Goal: Information Seeking & Learning: Learn about a topic

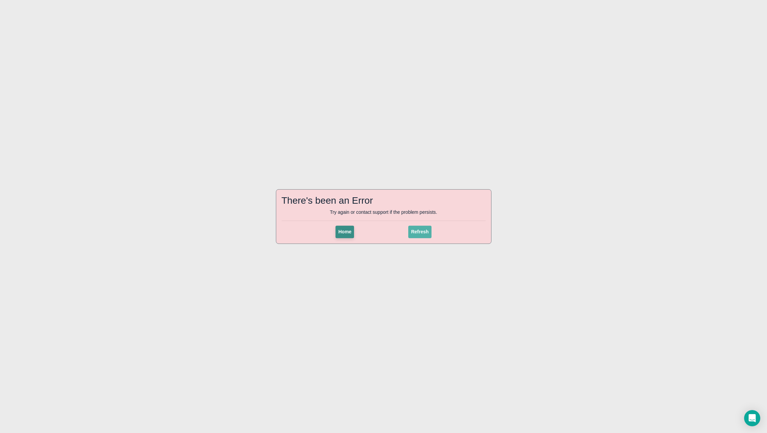
click at [352, 236] on button "Home" at bounding box center [345, 231] width 19 height 12
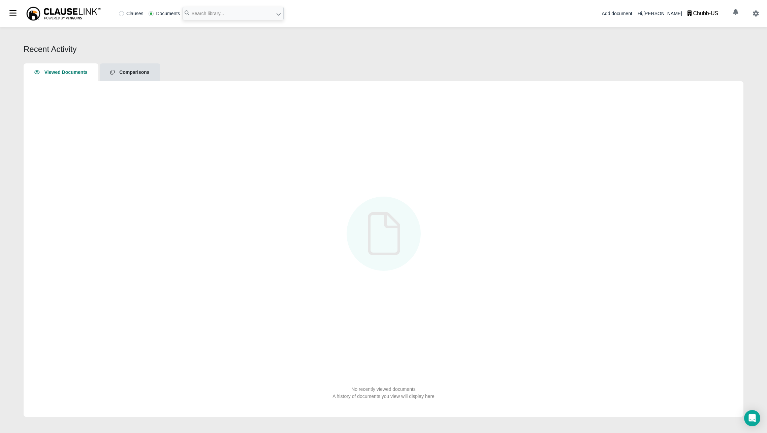
click at [137, 72] on span "Comparisons" at bounding box center [134, 71] width 30 height 5
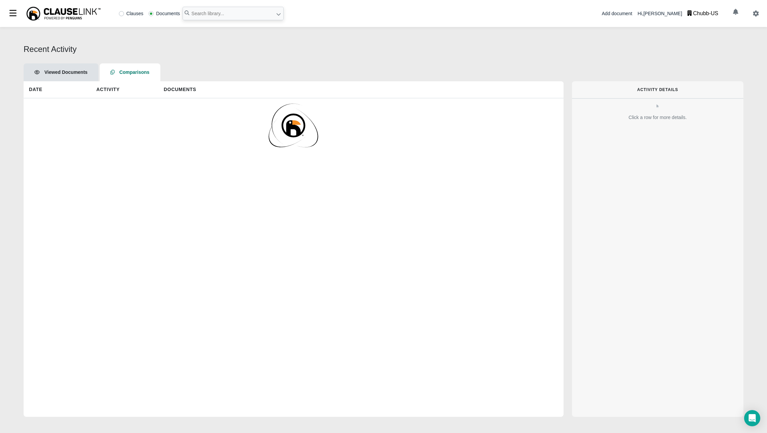
click at [718, 13] on div "Chubb-US" at bounding box center [705, 13] width 25 height 8
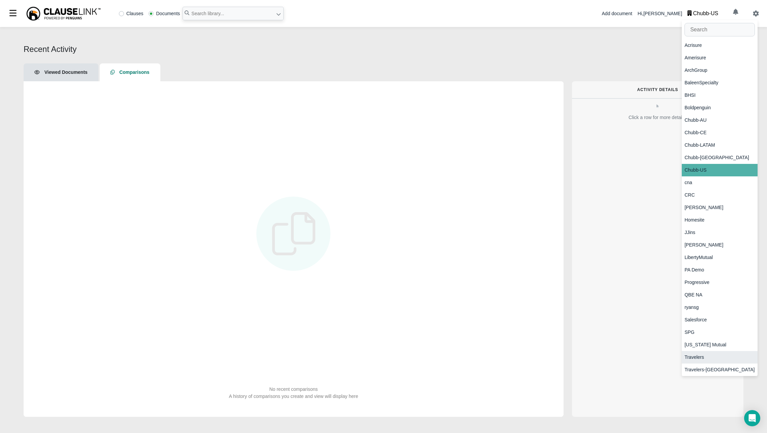
click at [704, 361] on div "Travelers" at bounding box center [720, 357] width 76 height 12
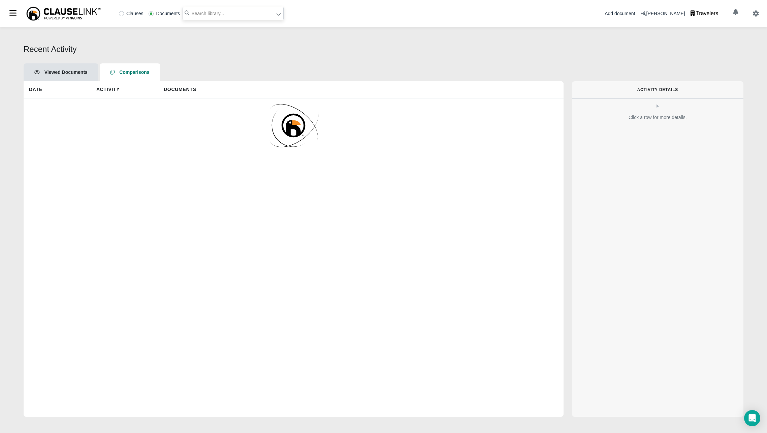
click at [228, 13] on input "text" at bounding box center [233, 13] width 101 height 13
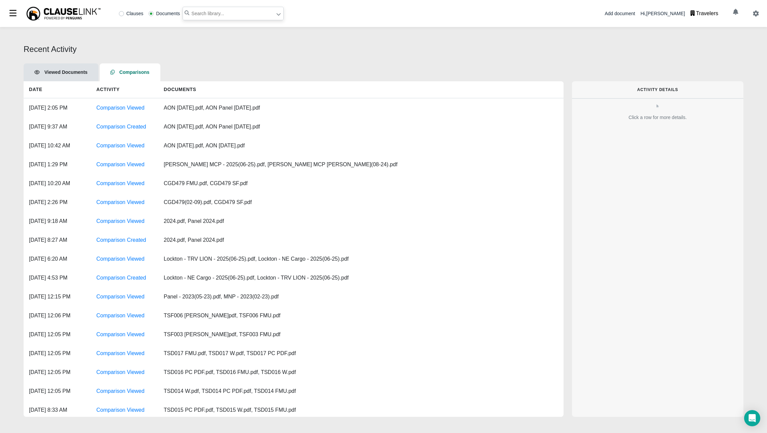
paste input "https://riskgenius.boldpenguin.com/compare/dc319fcb-c280-4c39-bdaf-d92b93093171"
type input "https://riskgenius.boldpenguin.com/compare/dc319fcb-c280-4c39-bdaf-d92b93093171"
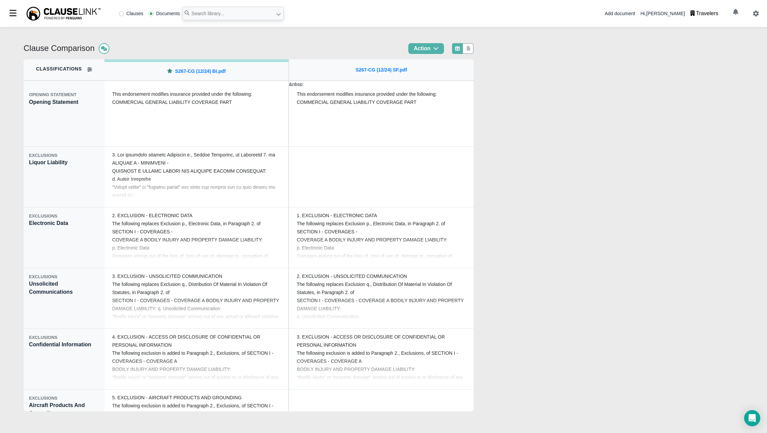
click at [583, 227] on div "Clause Comparison Action Classifications OPENING STATEMENT Opening Statement EX…" at bounding box center [383, 230] width 767 height 406
click at [601, 180] on div "Clause Comparison Action Classifications OPENING STATEMENT Opening Statement EX…" at bounding box center [383, 230] width 767 height 406
drag, startPoint x: 417, startPoint y: 71, endPoint x: 349, endPoint y: 72, distance: 68.1
click at [349, 72] on div "S267-CG (12/24) SF.pdf" at bounding box center [381, 70] width 185 height 22
copy link "S267-CG (12/24) SF.pdf"
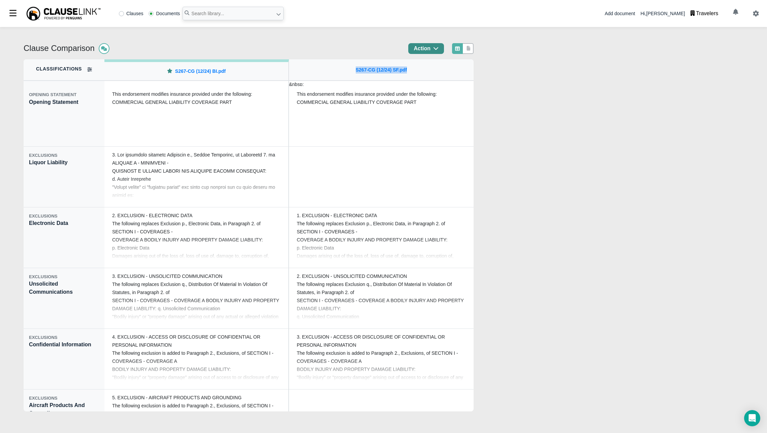
click at [444, 50] on button "Action" at bounding box center [426, 48] width 36 height 11
click at [355, 38] on div "Clause Comparison Action Classifications OPENING STATEMENT Opening Statement EX…" at bounding box center [383, 230] width 767 height 406
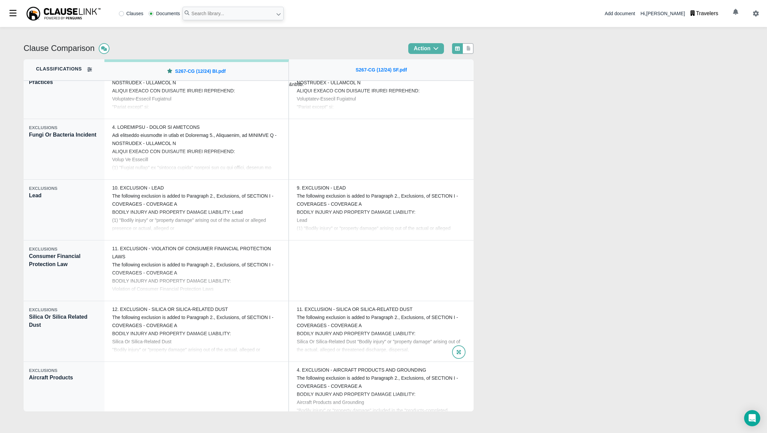
scroll to position [606, 0]
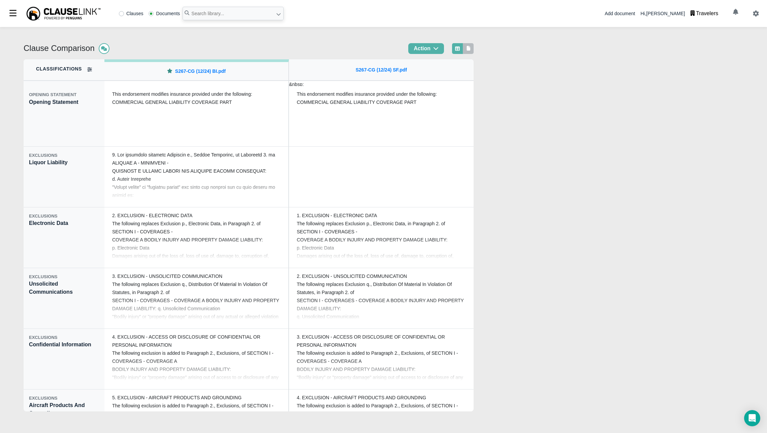
click at [471, 48] on icon at bounding box center [469, 48] width 4 height 5
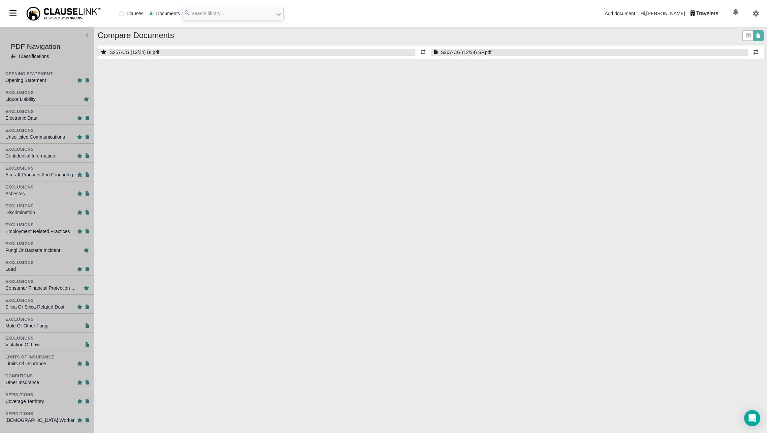
select select "1"
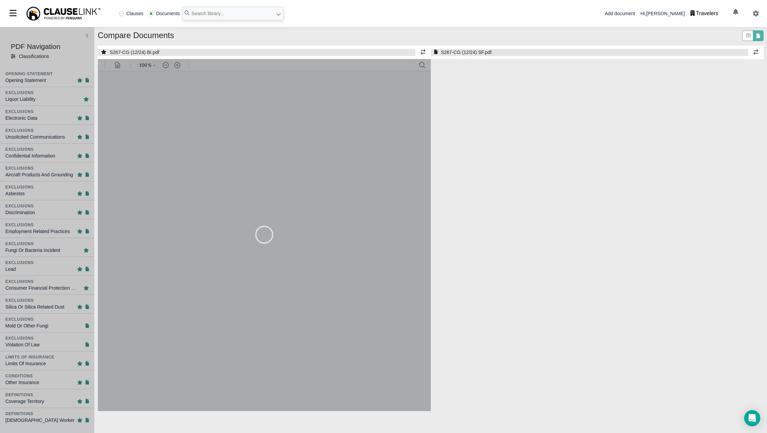
select select "1"
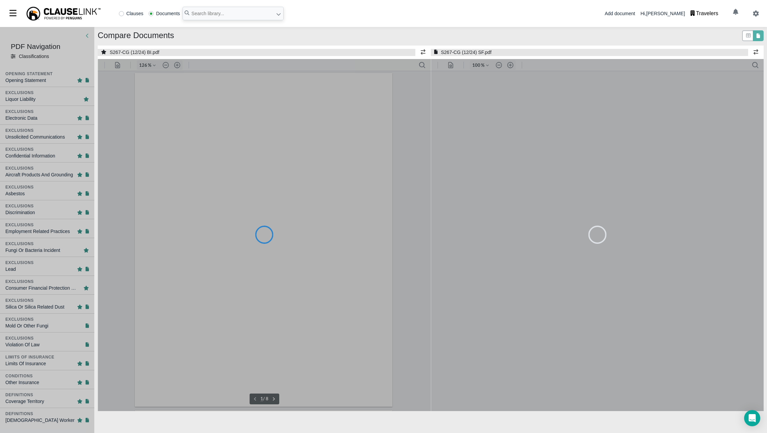
type input "126"
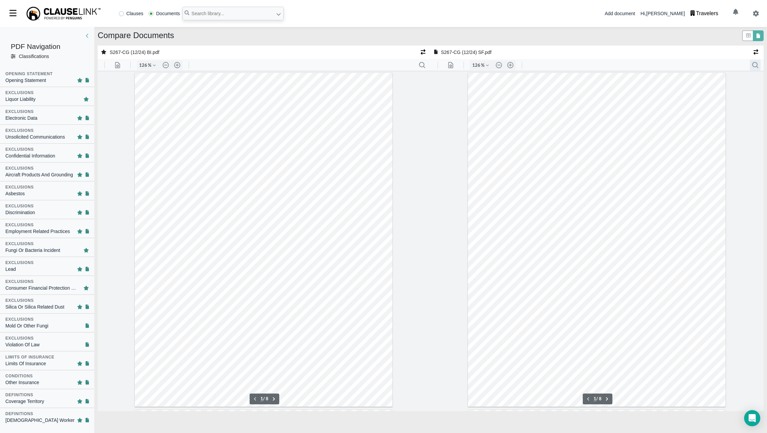
click at [753, 66] on button ".cls-1{fill:#abb0c4;} icon - header - search" at bounding box center [755, 65] width 11 height 11
type input "108"
type input "liquor"
click at [756, 78] on button "Search document" at bounding box center [753, 81] width 8 height 8
click at [53, 346] on div "Violation Of Law" at bounding box center [47, 344] width 84 height 7
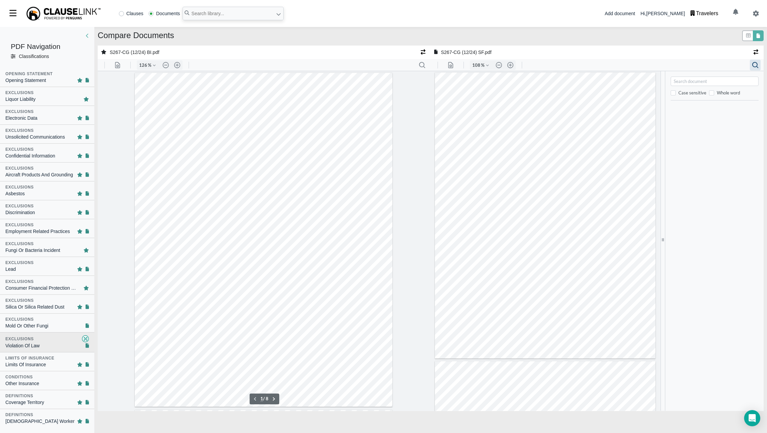
type input "3"
click at [35, 324] on div "Mold Or Other Fungi" at bounding box center [26, 325] width 43 height 7
click at [47, 247] on div "Fungi Or Bacteria Incident" at bounding box center [32, 250] width 55 height 7
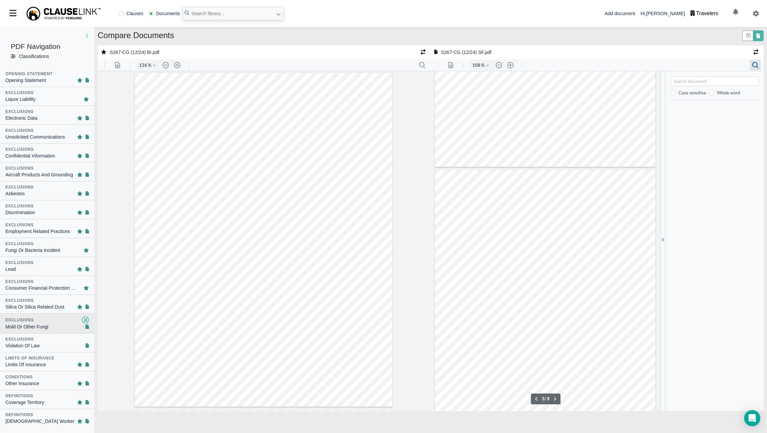
type input "3"
click at [44, 326] on div "Mold Or Other Fungi" at bounding box center [26, 326] width 43 height 7
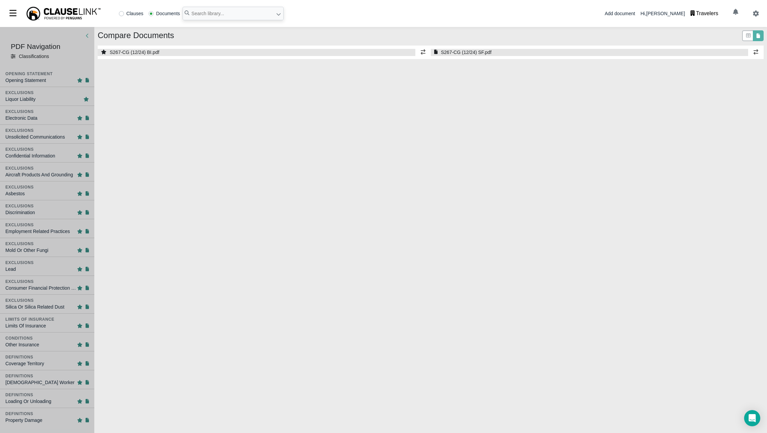
select select "1"
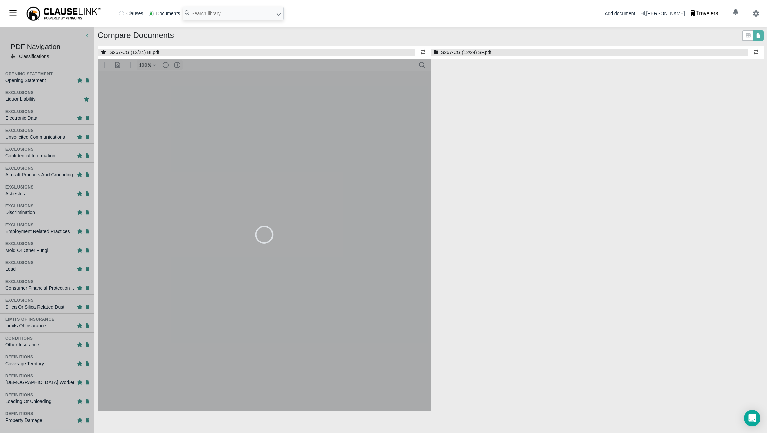
select select "1"
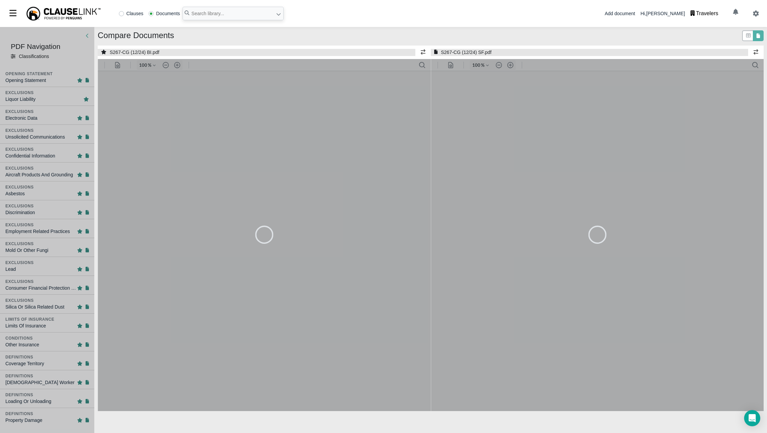
type input "126"
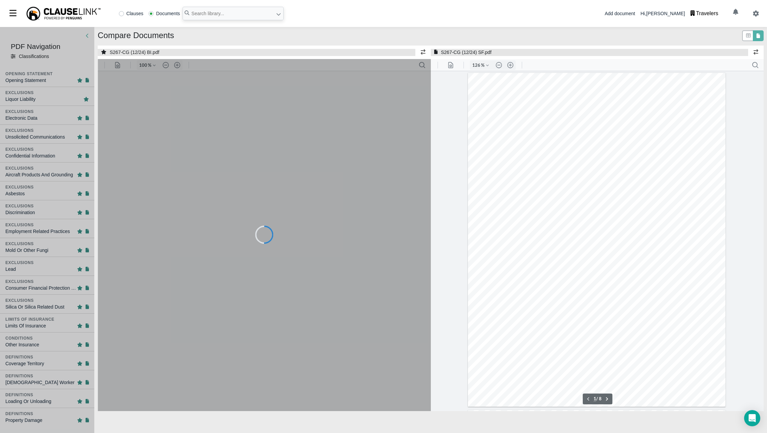
type input "126"
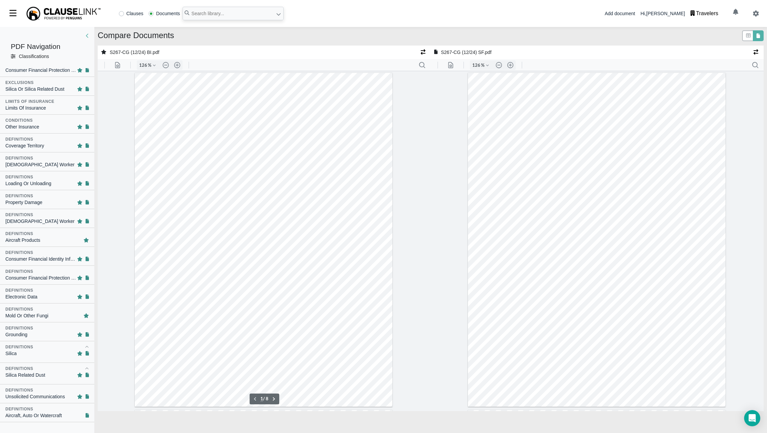
scroll to position [219, 0]
click at [54, 237] on div "Aircraft Products" at bounding box center [47, 239] width 84 height 7
type input "7"
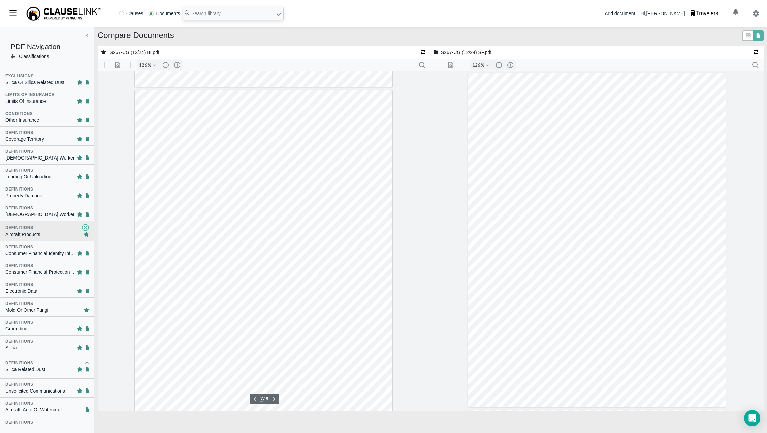
scroll to position [253, 0]
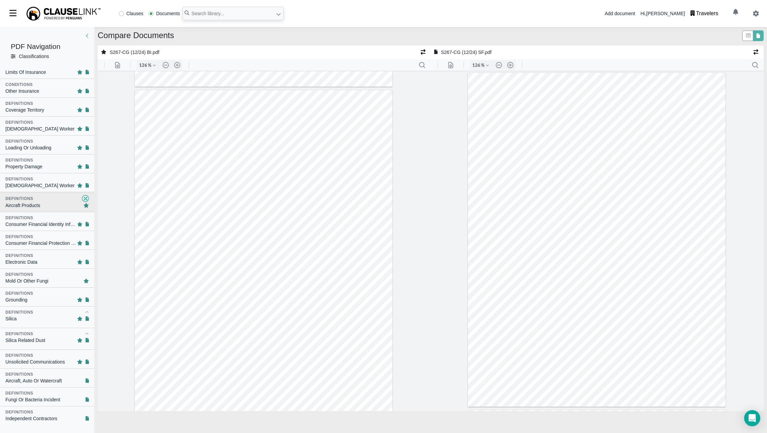
click at [51, 380] on div "Aircraft, Auto Or Watercraft" at bounding box center [33, 380] width 57 height 7
type input "6"
click at [51, 203] on div "Aircraft Products" at bounding box center [47, 204] width 84 height 7
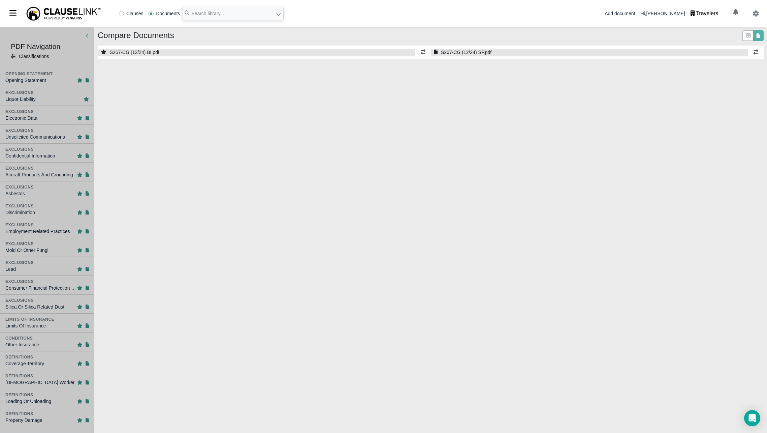
select select "1"
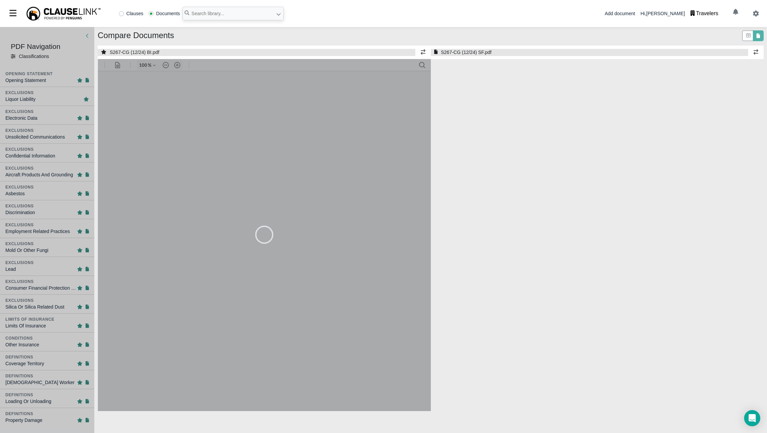
select select "1"
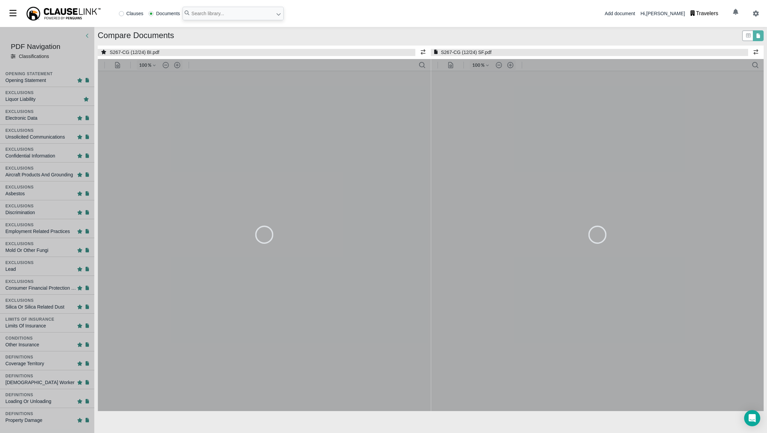
type input "126"
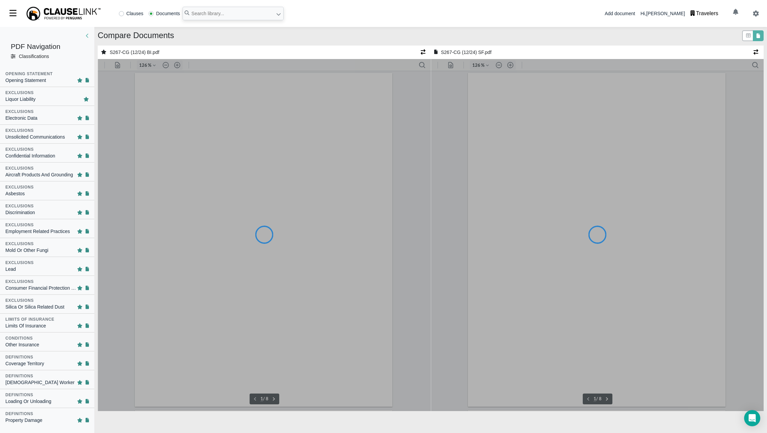
type input "126"
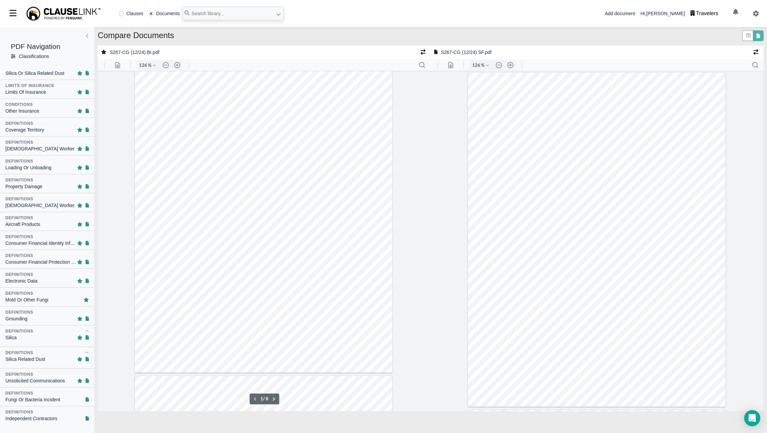
scroll to position [79, 0]
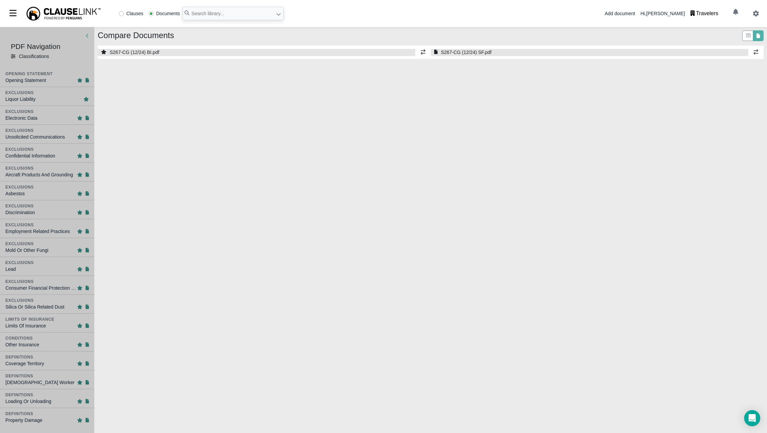
select select "1"
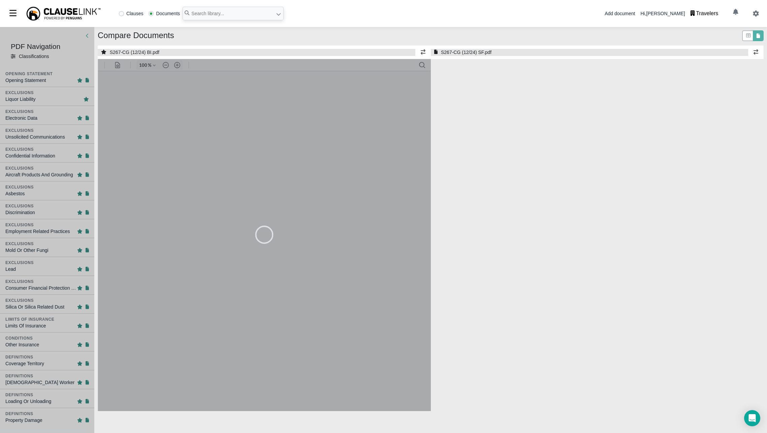
select select "1"
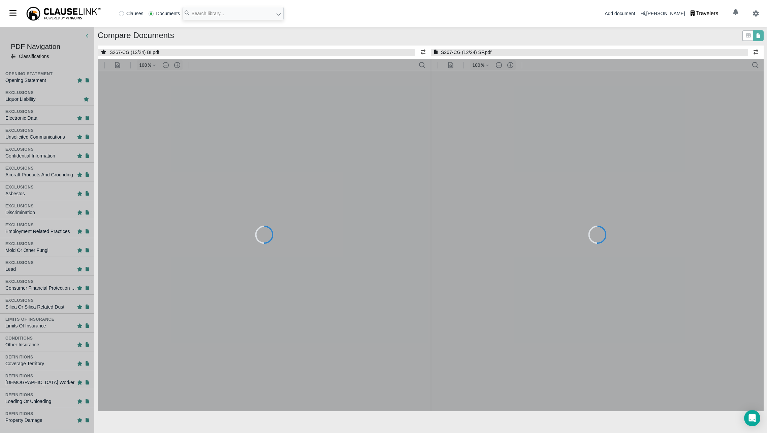
type input "126"
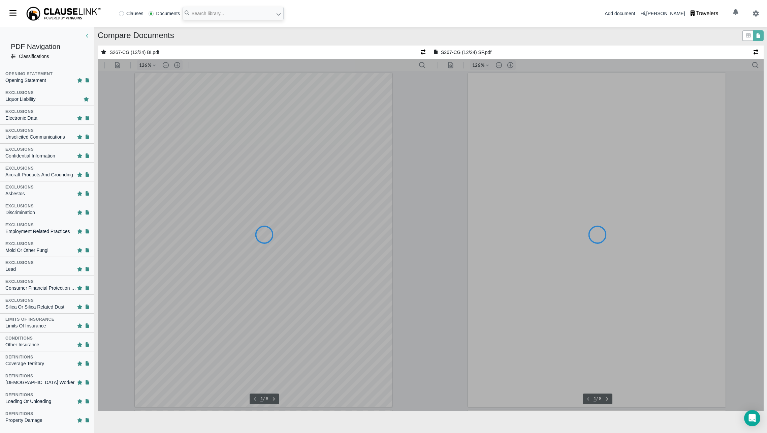
type input "126"
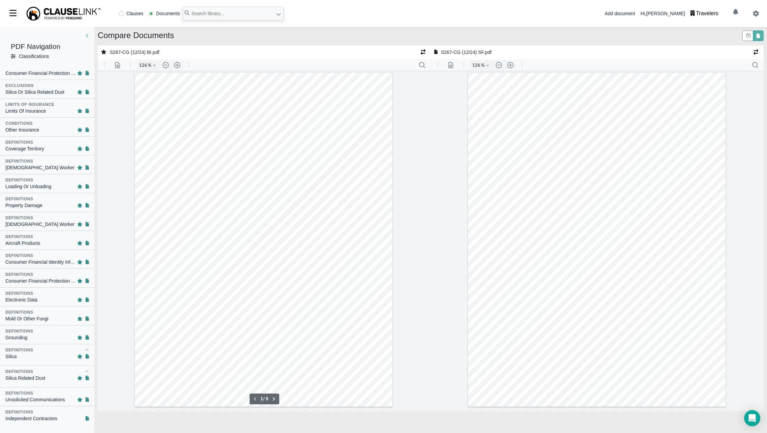
scroll to position [1, 0]
click at [420, 65] on button ".cls-1{fill:#abb0c4;} icon - header - search" at bounding box center [422, 65] width 11 height 11
type input "108"
type input "indepen"
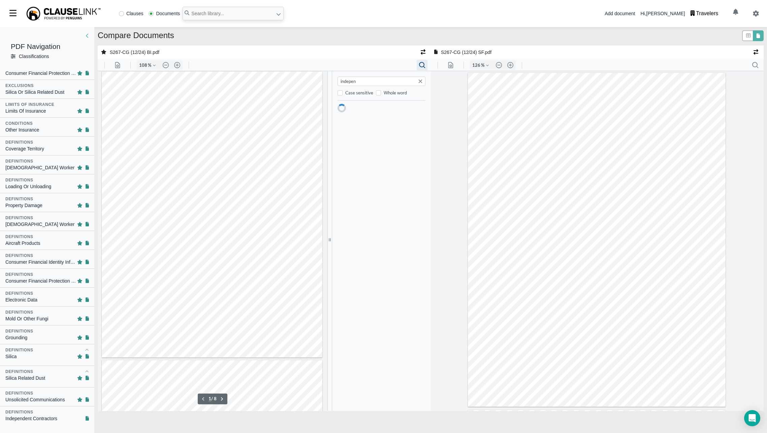
type input "3"
type input "independent"
click at [222, 16] on input "text" at bounding box center [233, 13] width 101 height 13
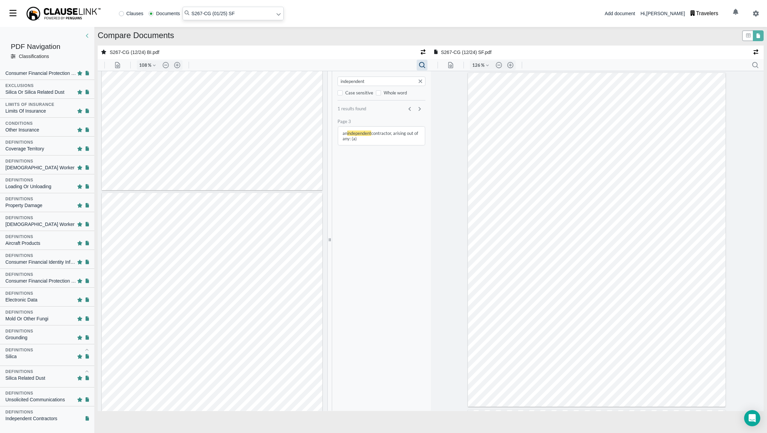
type input "S267-CG (01/25) SF"
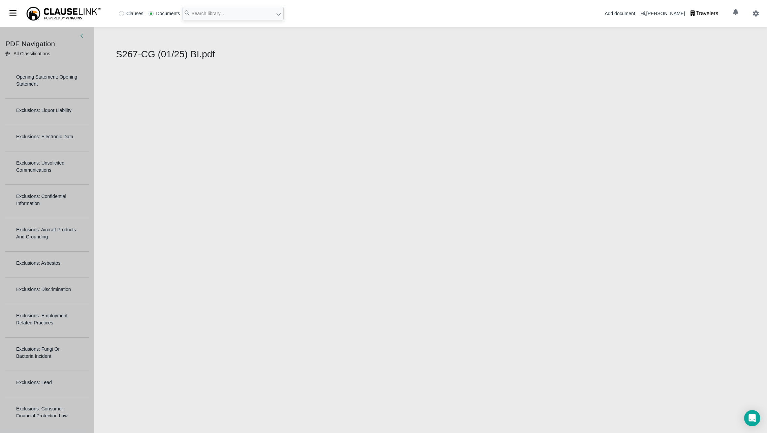
select select "1"
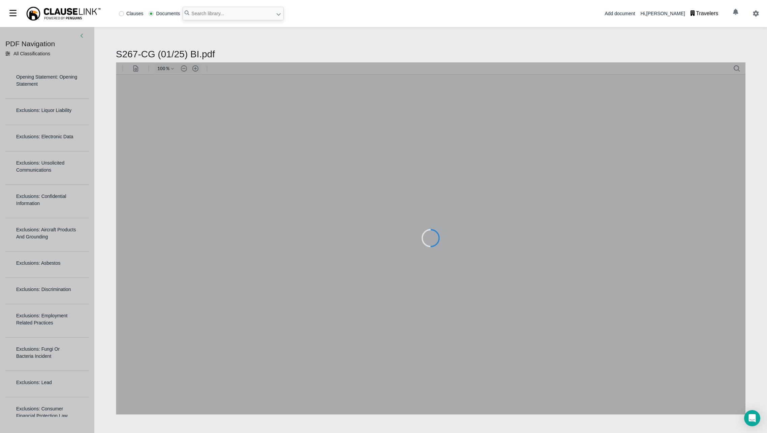
type input "126"
